Goal: Information Seeking & Learning: Learn about a topic

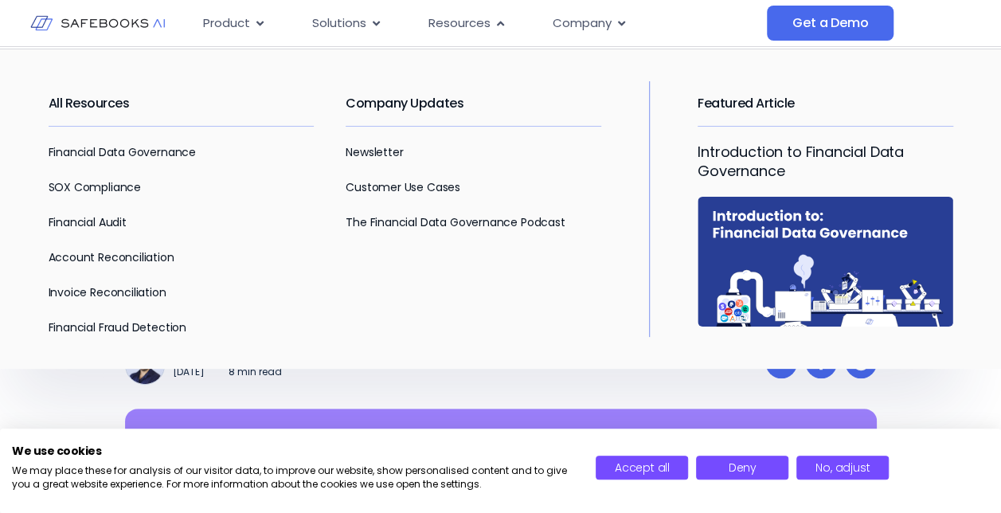
scroll to position [115, 0]
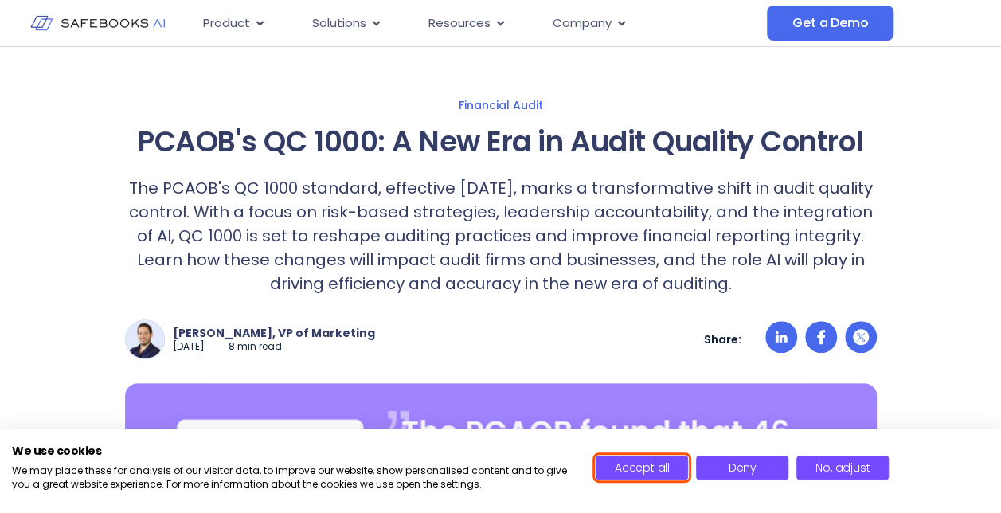
click at [668, 470] on span "Accept all" at bounding box center [642, 468] width 55 height 16
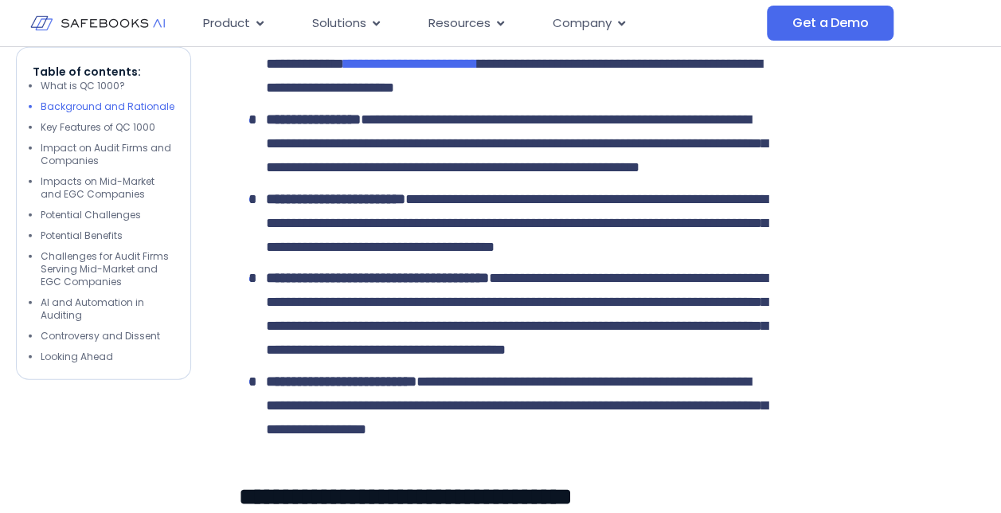
scroll to position [1947, 0]
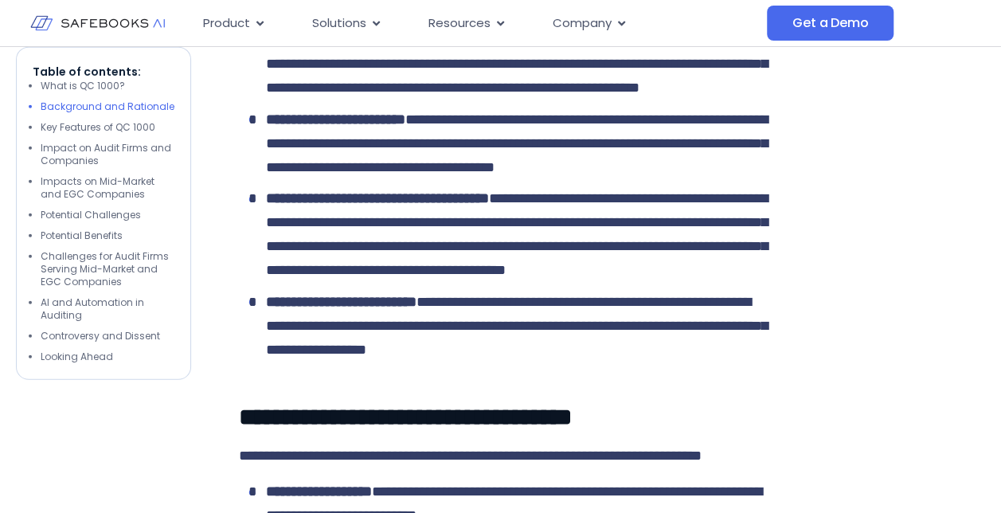
drag, startPoint x: 429, startPoint y: 163, endPoint x: 470, endPoint y: 158, distance: 41.7
drag, startPoint x: 267, startPoint y: 158, endPoint x: 425, endPoint y: 156, distance: 158.5
copy span "**********"
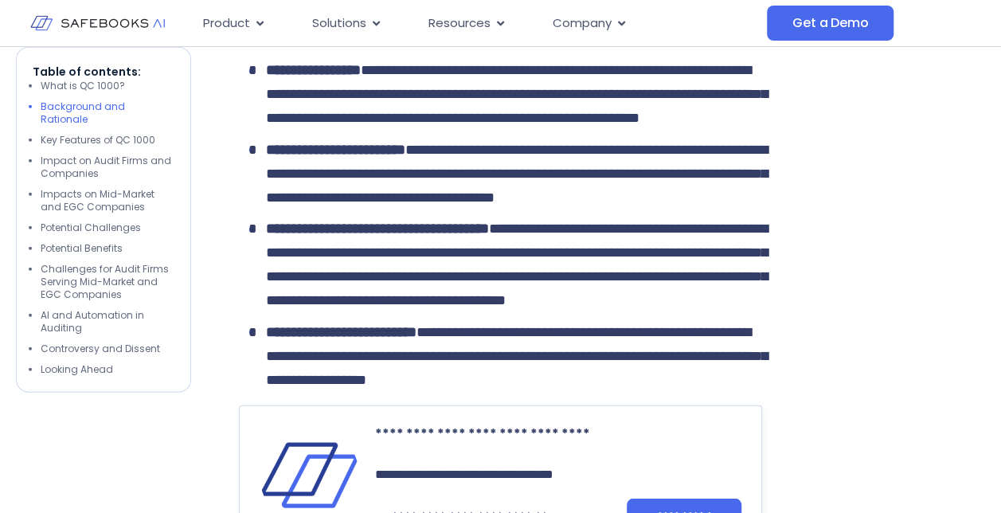
scroll to position [1867, 0]
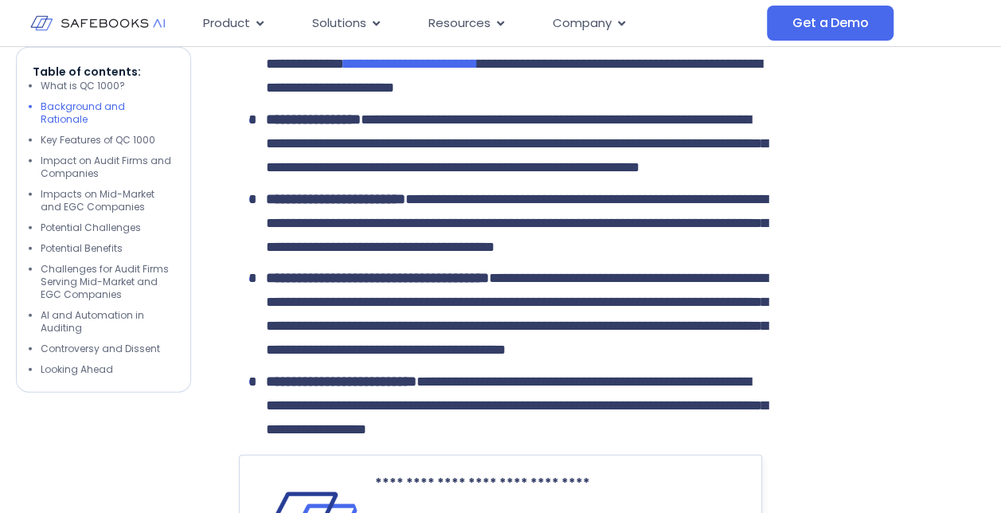
click at [633, 95] on span "**********" at bounding box center [514, 76] width 496 height 38
click at [645, 100] on p "**********" at bounding box center [514, 29] width 496 height 143
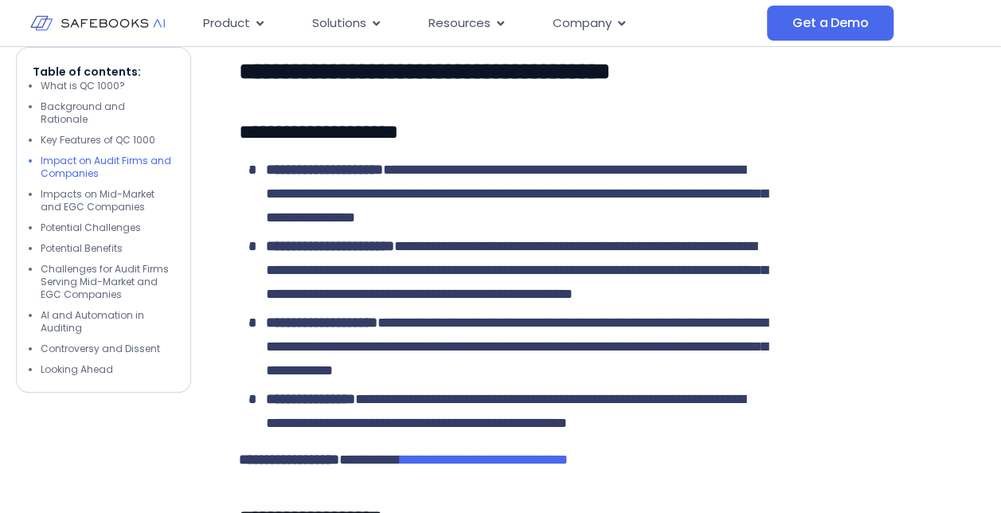
scroll to position [2983, 0]
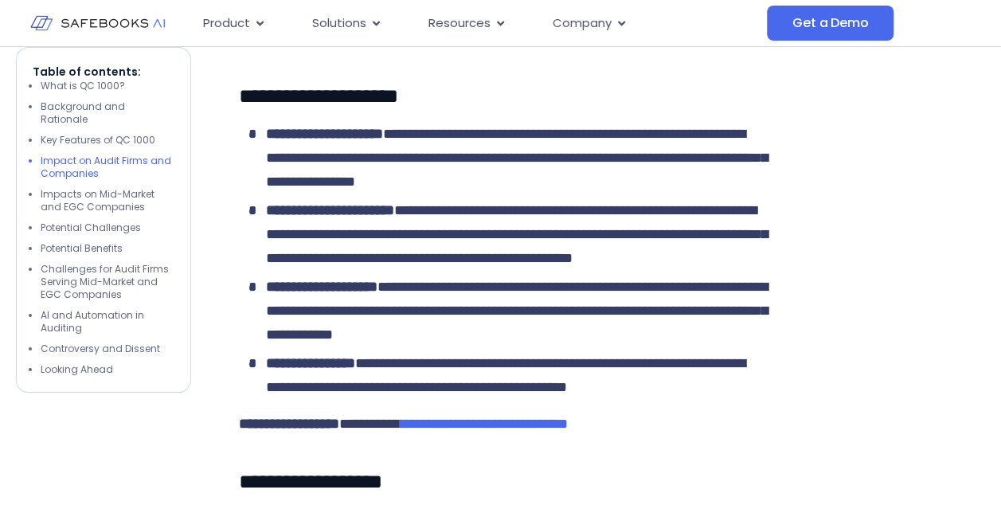
drag, startPoint x: 325, startPoint y: 373, endPoint x: 351, endPoint y: 373, distance: 25.5
drag, startPoint x: 351, startPoint y: 373, endPoint x: 309, endPoint y: 320, distance: 66.9
drag, startPoint x: 372, startPoint y: 136, endPoint x: 532, endPoint y: 161, distance: 162.0
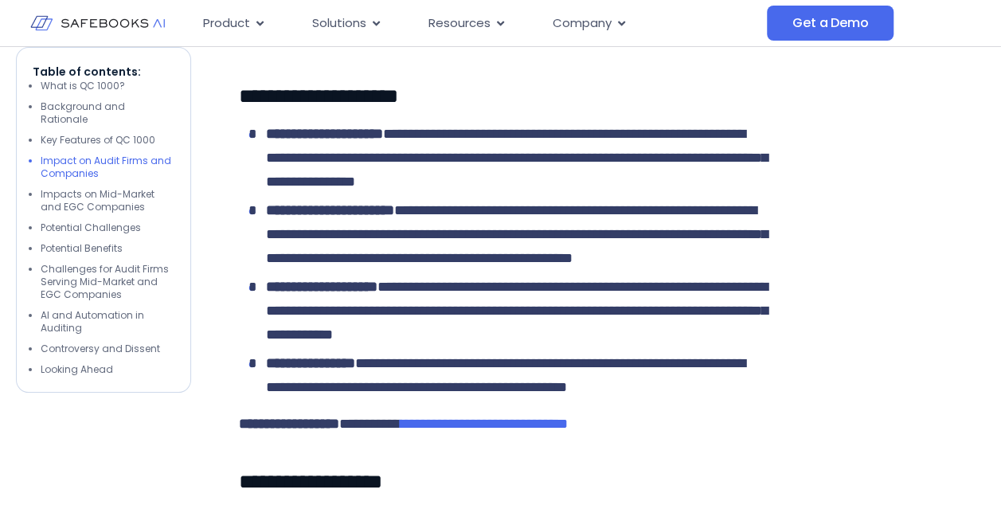
click at [103, 242] on li "Potential Benefits" at bounding box center [108, 248] width 134 height 13
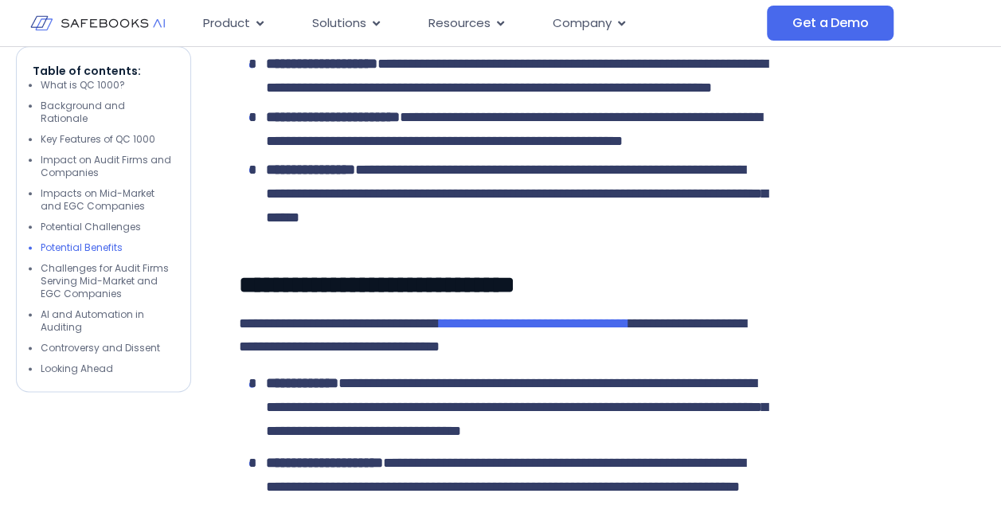
scroll to position [3967, 0]
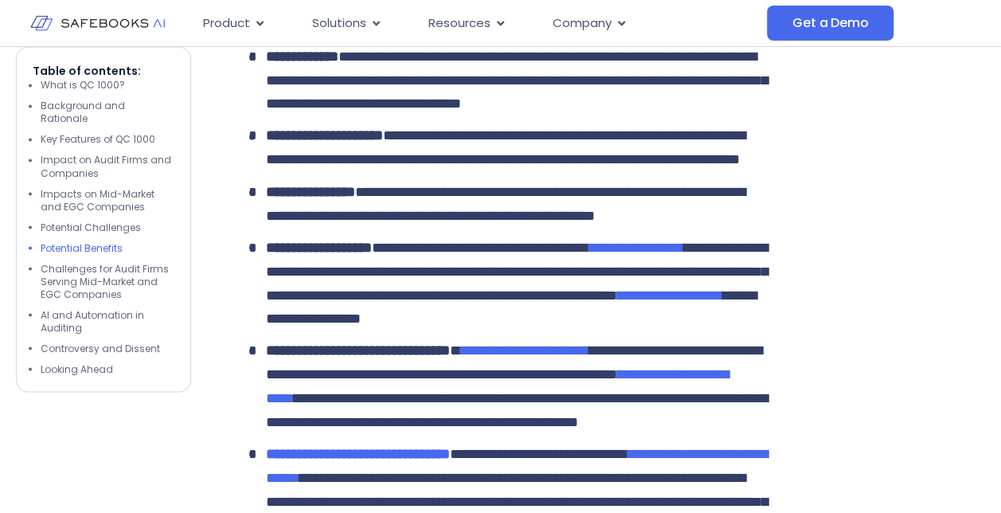
scroll to position [4366, 0]
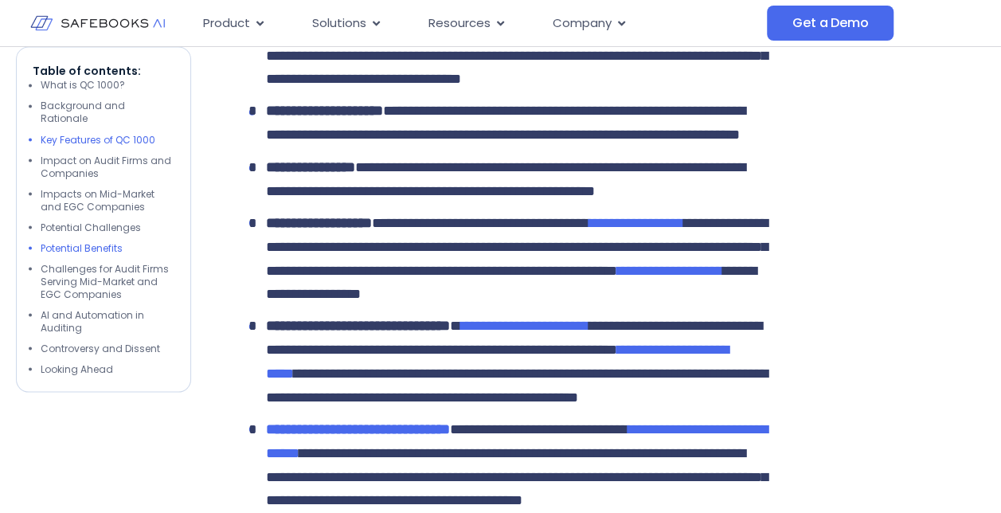
click at [131, 134] on li "Key Features of QC 1000" at bounding box center [108, 140] width 134 height 13
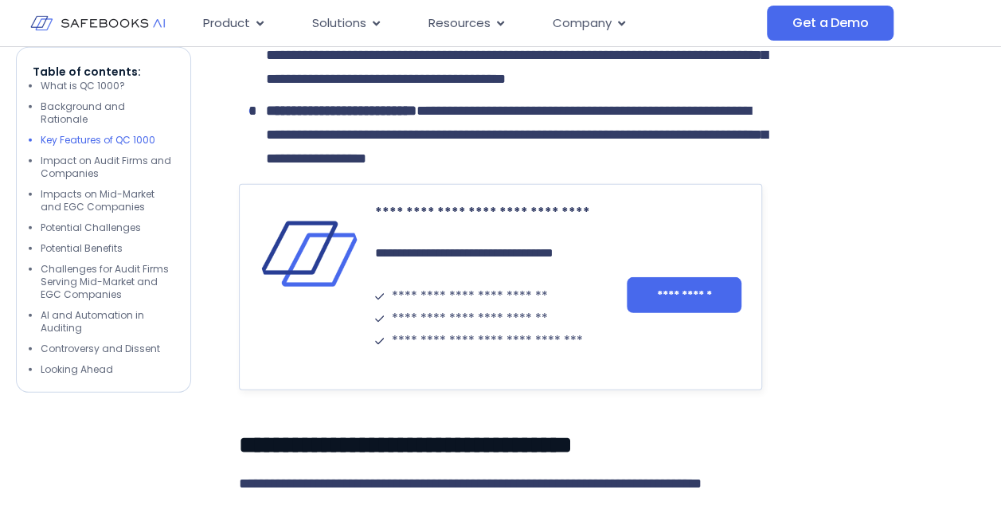
scroll to position [2006, 0]
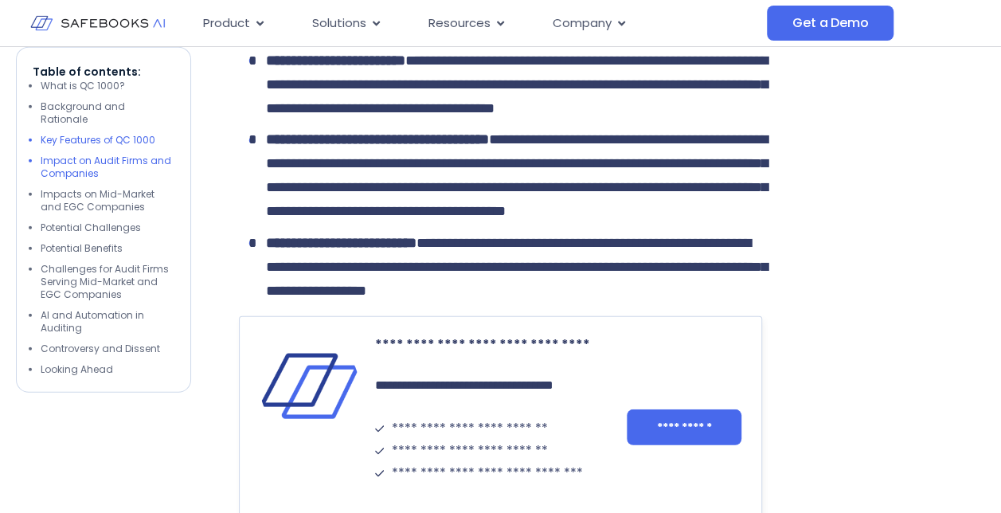
click at [84, 159] on li "Impact on Audit Firms and Companies" at bounding box center [108, 167] width 134 height 25
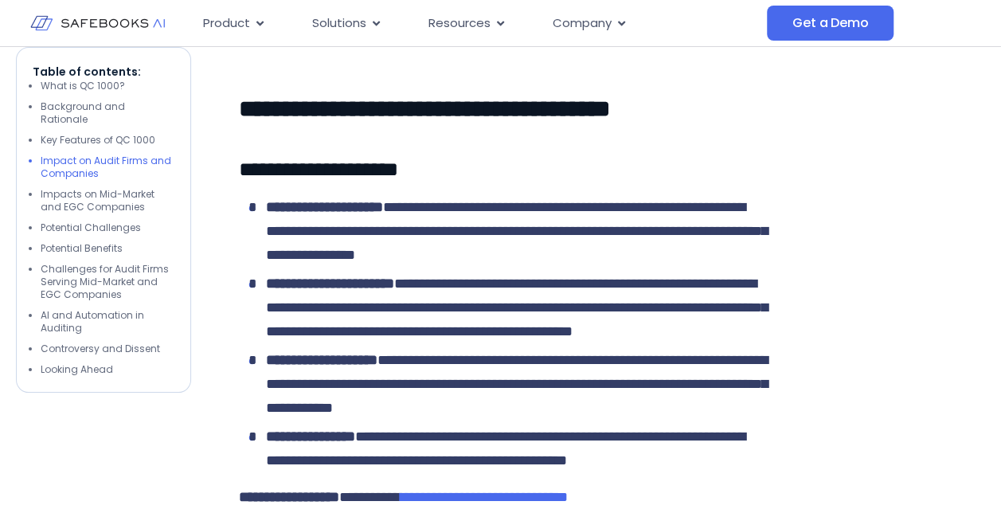
scroll to position [2911, 0]
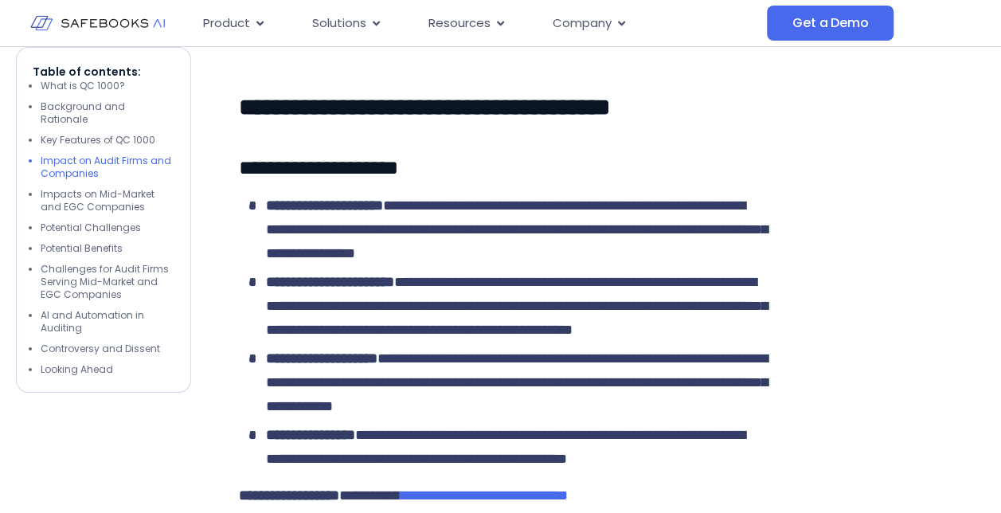
click at [66, 192] on li "Impacts on Mid-Market and EGC Companies" at bounding box center [108, 200] width 134 height 25
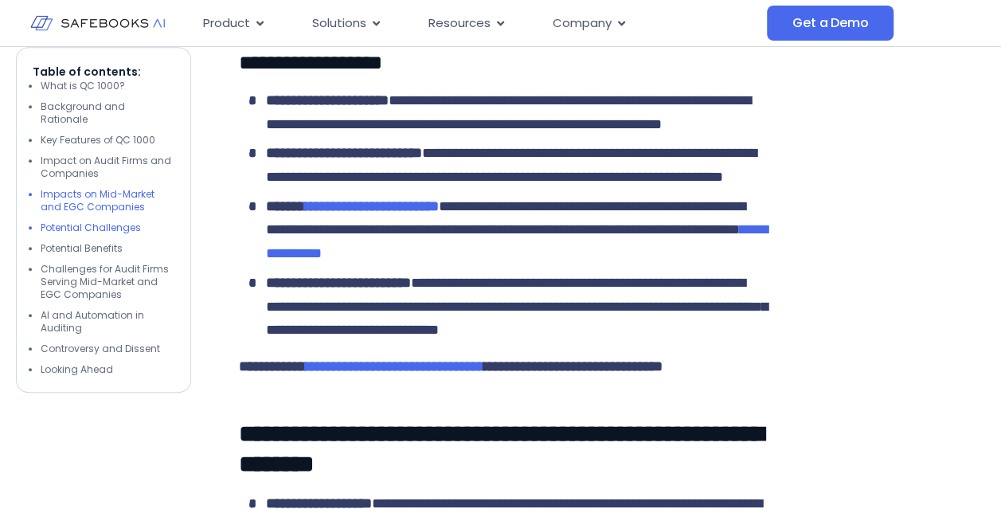
scroll to position [3418, 0]
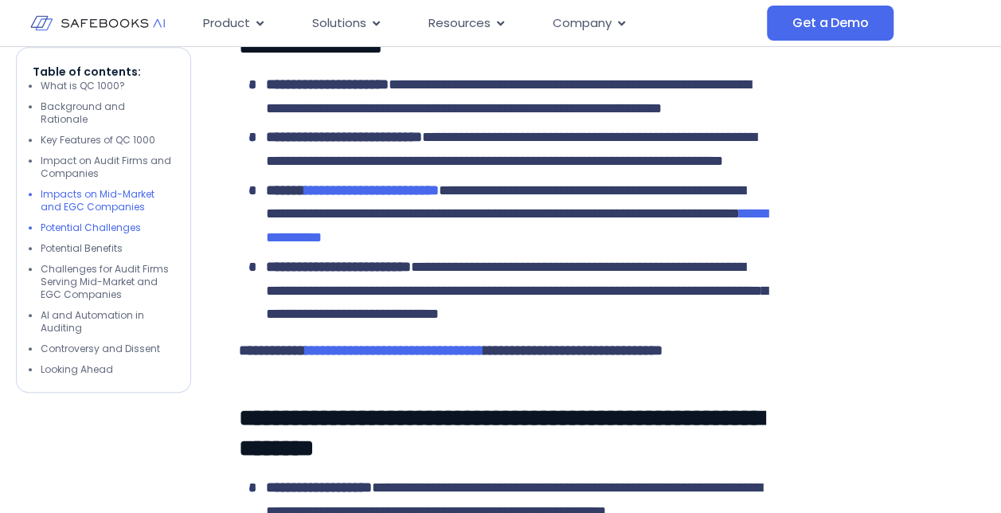
click at [61, 221] on li "Potential Challenges" at bounding box center [108, 227] width 134 height 13
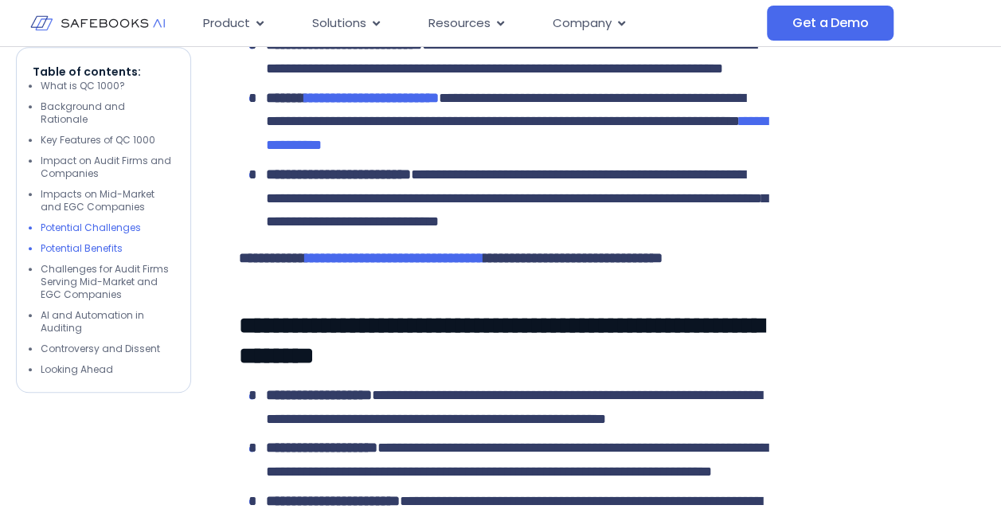
click at [102, 242] on li "Potential Benefits" at bounding box center [108, 248] width 134 height 13
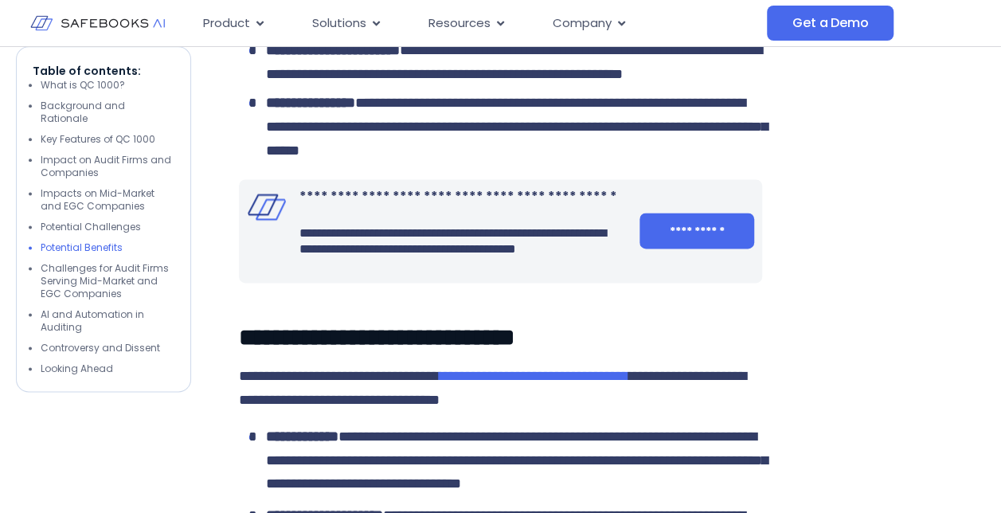
scroll to position [3967, 0]
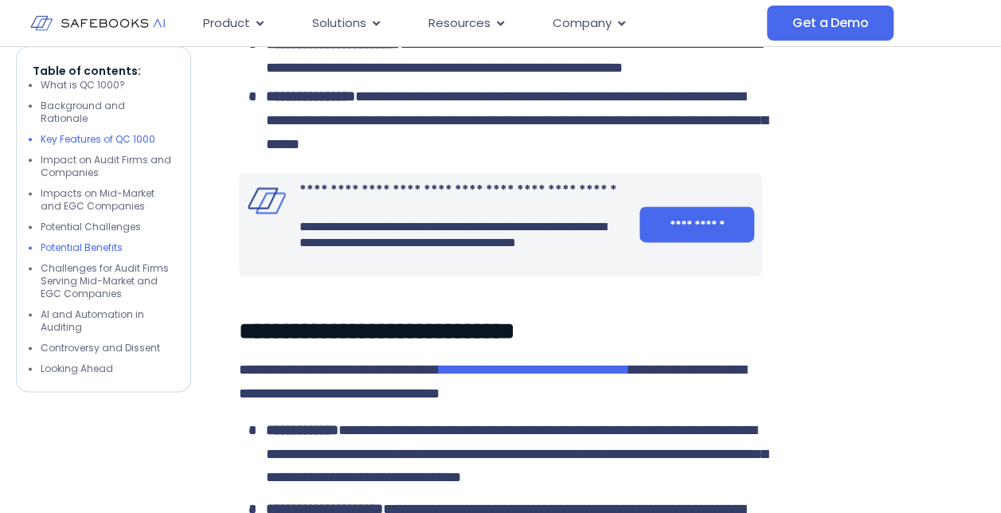
click at [116, 134] on li "Key Features of QC 1000" at bounding box center [108, 140] width 134 height 13
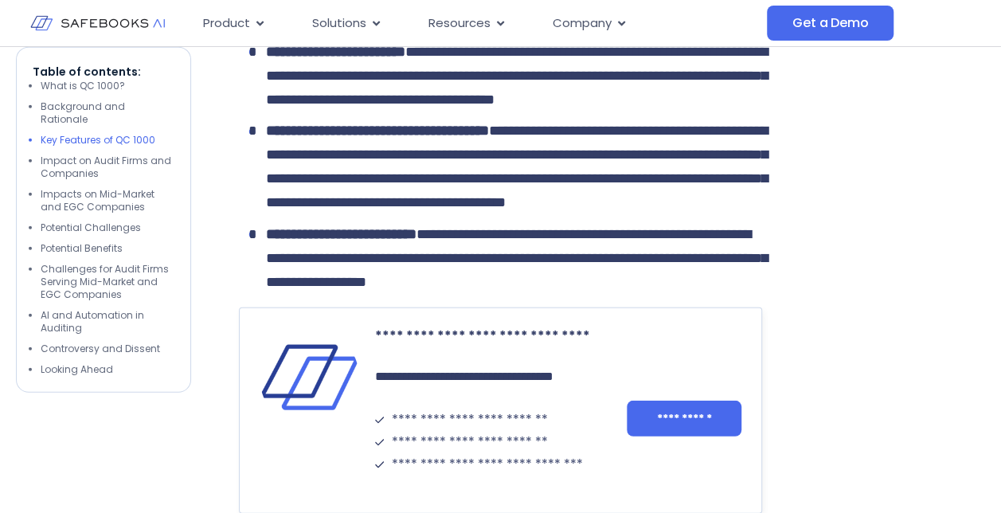
scroll to position [2006, 0]
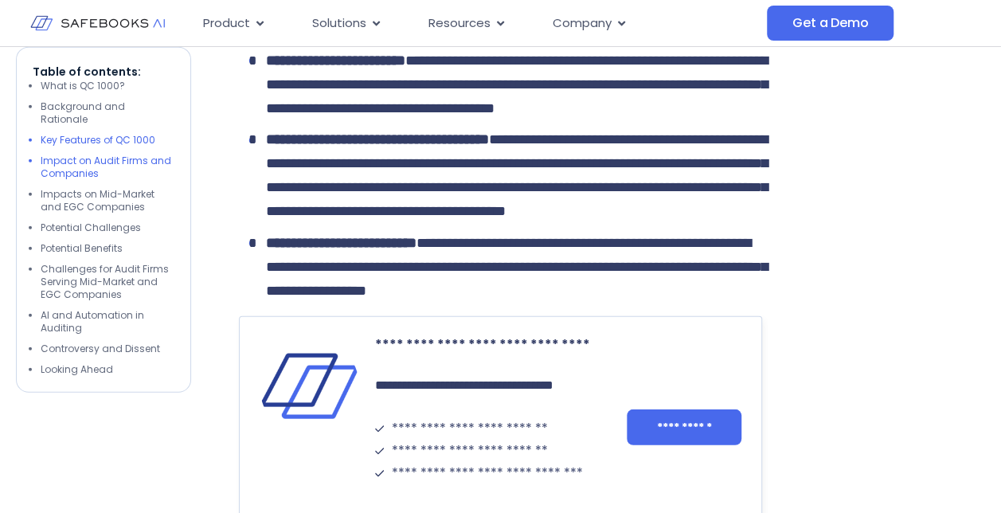
click at [104, 155] on li "Impact on Audit Firms and Companies" at bounding box center [108, 167] width 134 height 25
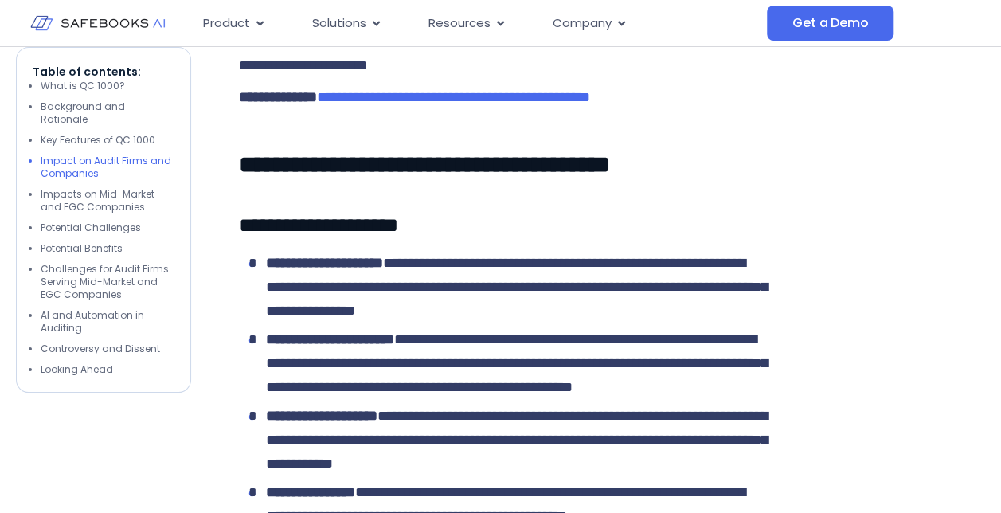
scroll to position [2911, 0]
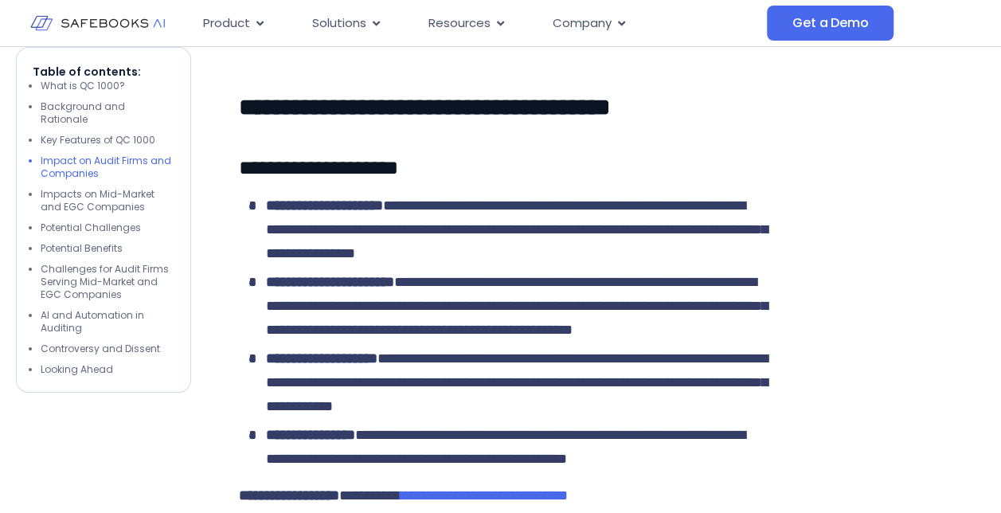
drag, startPoint x: 385, startPoint y: 216, endPoint x: 640, endPoint y: 213, distance: 255.7
copy span "**********"
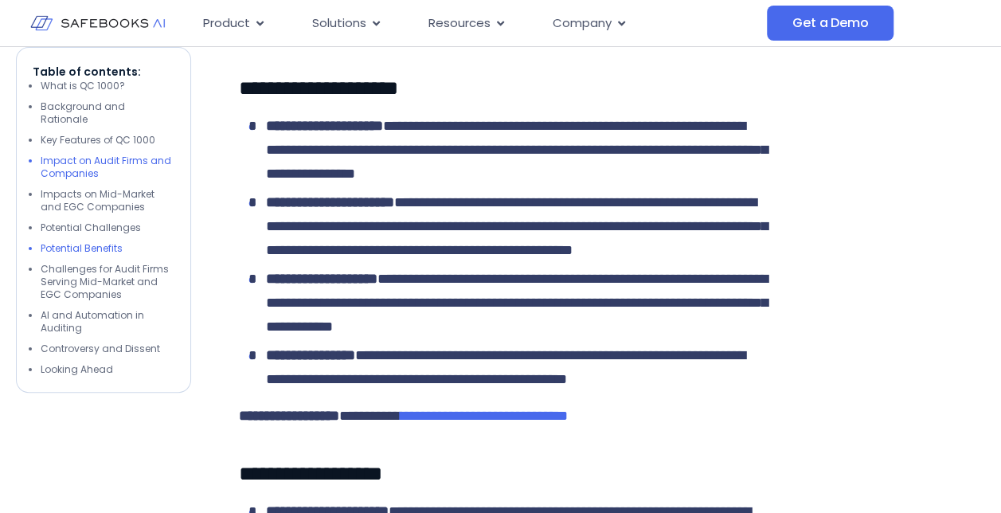
click at [101, 242] on li "Potential Benefits" at bounding box center [108, 248] width 134 height 13
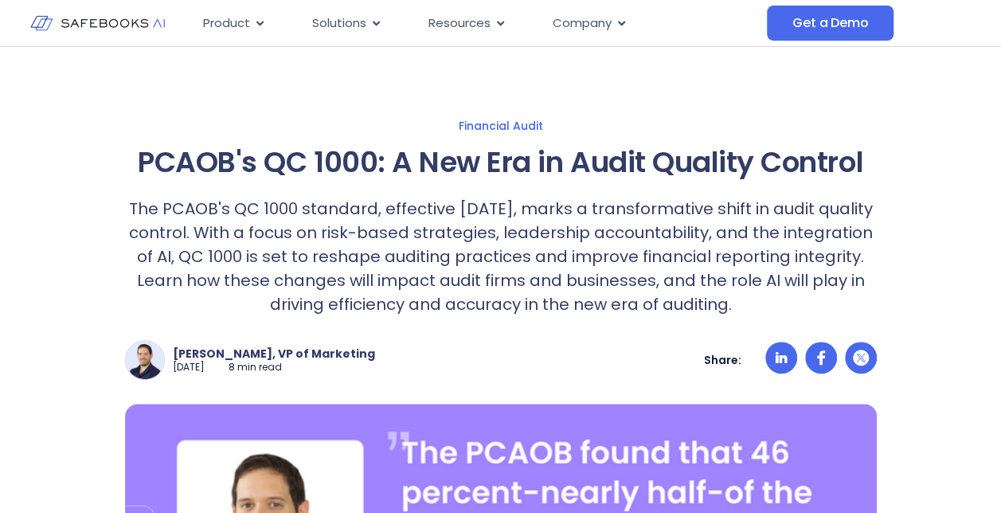
scroll to position [5052, 0]
